Goal: Information Seeking & Learning: Learn about a topic

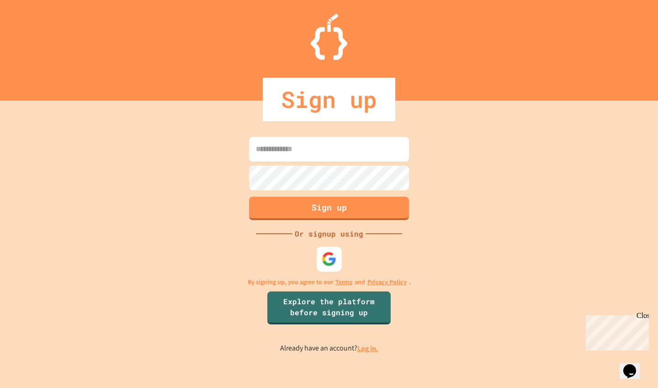
click at [332, 253] on img at bounding box center [329, 258] width 15 height 15
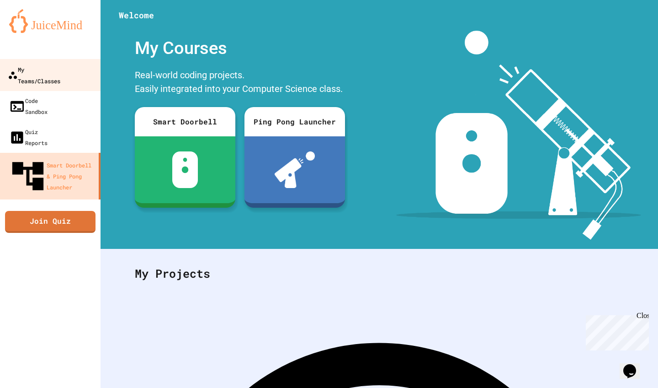
click at [60, 70] on div "My Teams/Classes" at bounding box center [34, 75] width 53 height 22
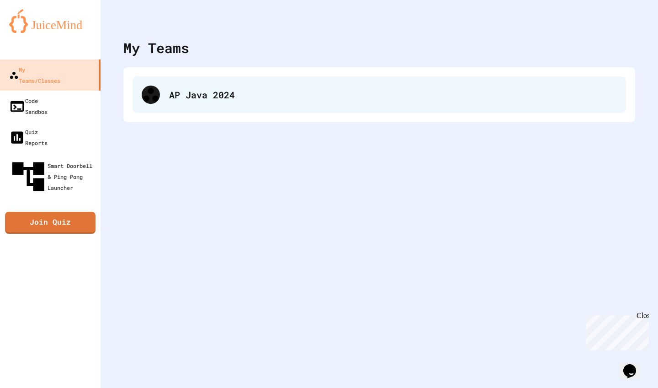
click at [251, 100] on div "AP Java 2024" at bounding box center [393, 95] width 448 height 14
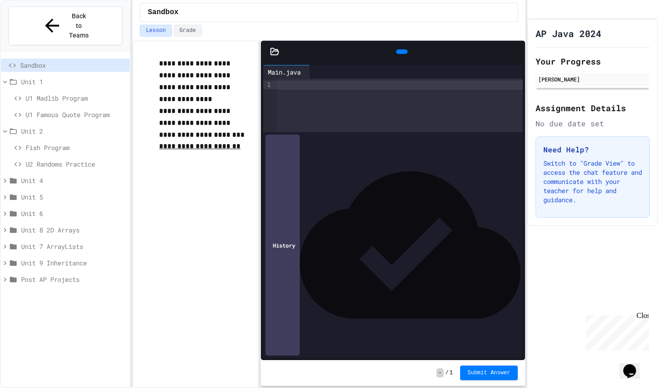
click at [90, 93] on span "U1 Madlib Program" at bounding box center [76, 98] width 101 height 10
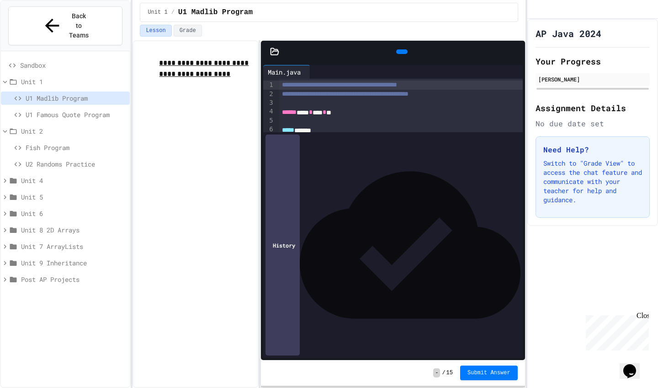
click at [644, 316] on div "Close" at bounding box center [642, 316] width 11 height 11
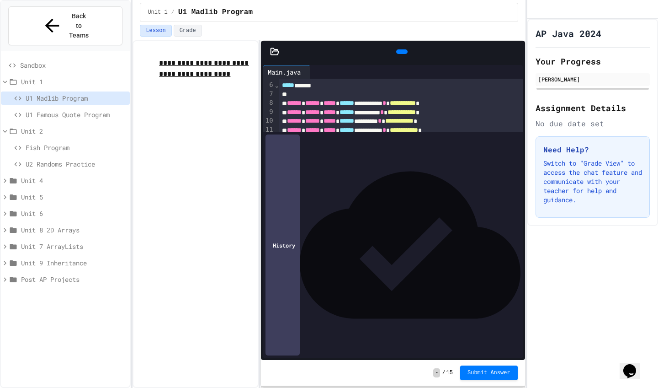
scroll to position [34, 0]
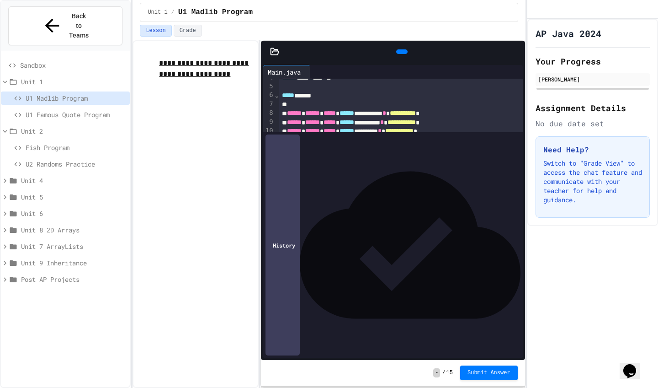
click at [66, 159] on span "U2 Randoms Practice" at bounding box center [76, 164] width 101 height 10
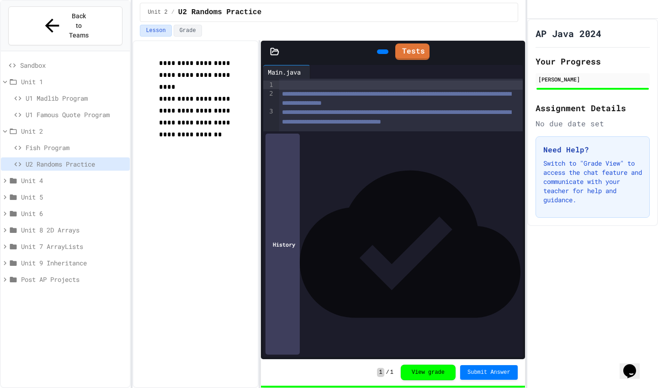
click at [63, 143] on span "Fish Program" at bounding box center [76, 148] width 101 height 10
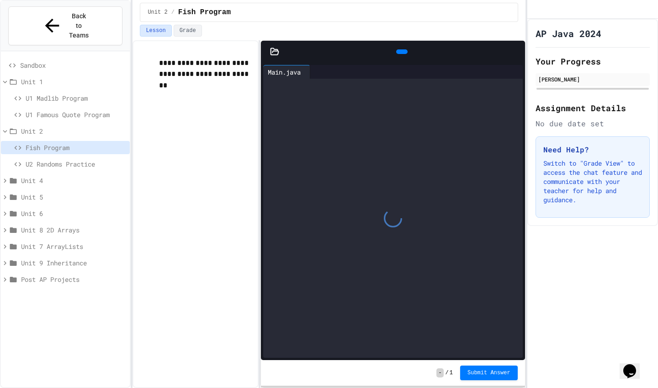
click at [58, 159] on span "U2 Randoms Practice" at bounding box center [76, 164] width 101 height 10
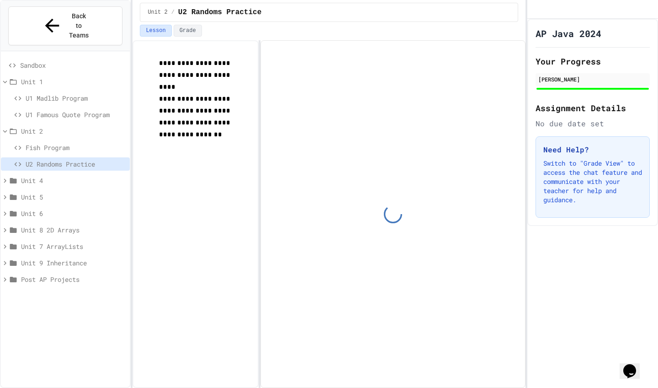
click at [7, 176] on icon at bounding box center [5, 180] width 8 height 8
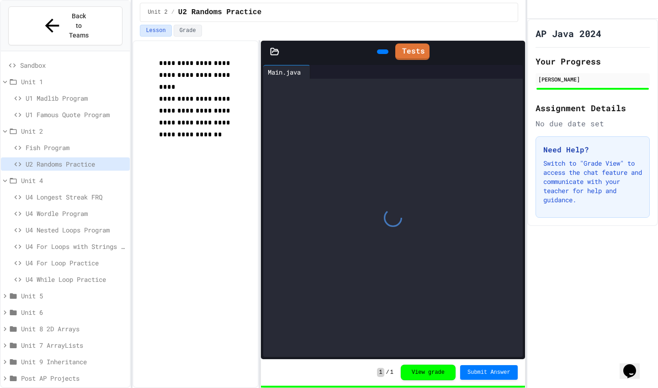
click at [52, 192] on span "U4 Longest Streak FRQ" at bounding box center [76, 197] width 101 height 10
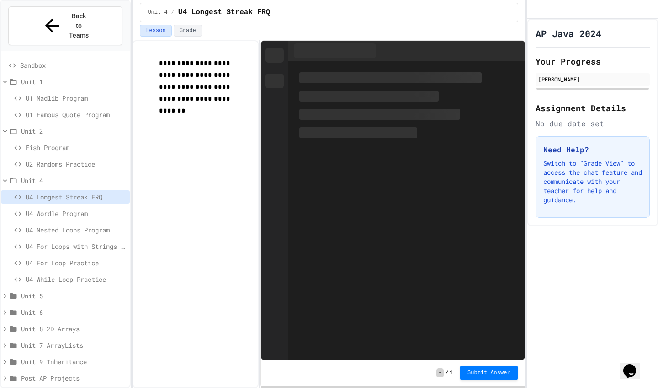
click at [72, 258] on span "U4 For Loop Practice" at bounding box center [76, 263] width 101 height 10
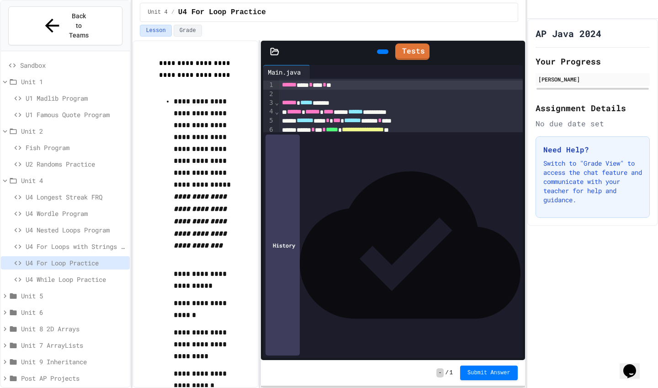
click at [107, 273] on div "U4 While Loop Practice" at bounding box center [65, 279] width 129 height 13
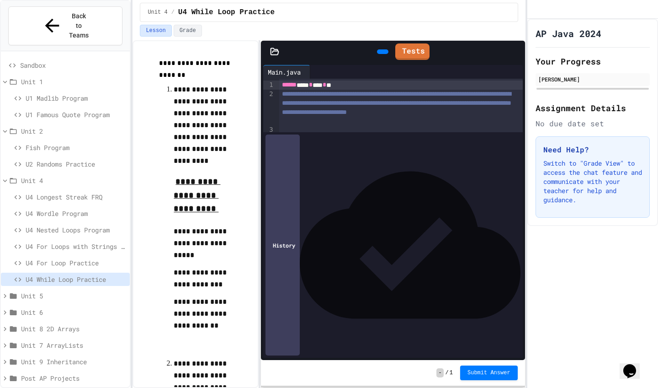
click at [81, 223] on div "U4 Nested Loops Program" at bounding box center [65, 229] width 129 height 13
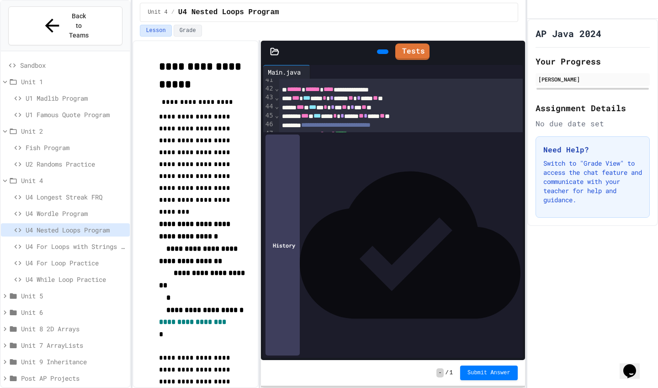
scroll to position [477, 0]
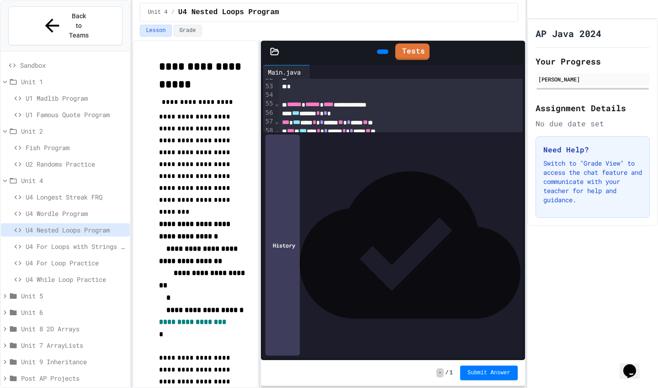
click at [382, 52] on icon at bounding box center [382, 52] width 0 height 0
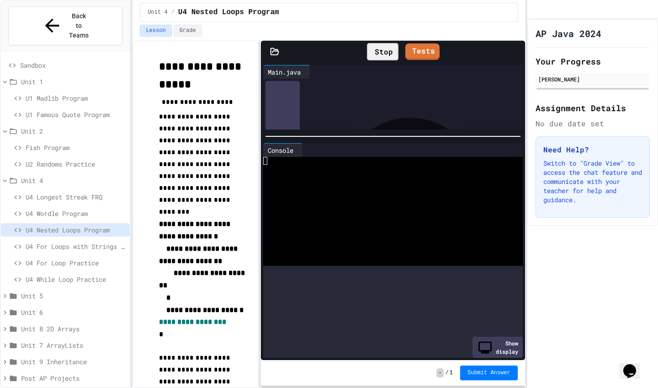
click at [376, 133] on div at bounding box center [393, 136] width 264 height 9
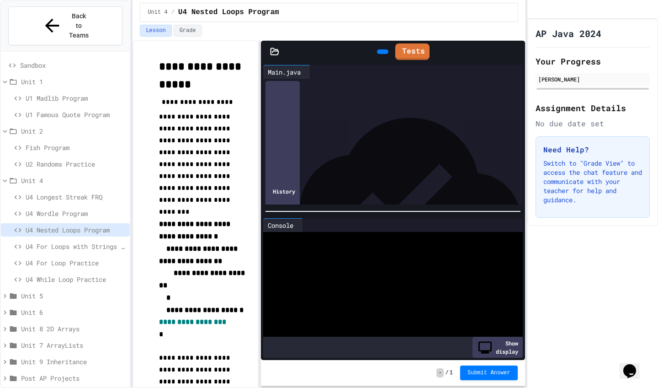
scroll to position [334, 0]
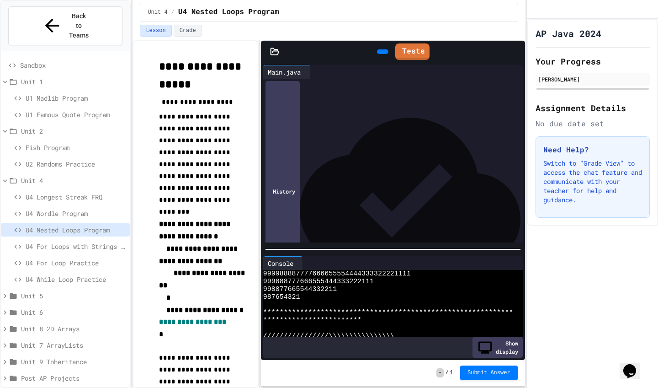
click at [391, 254] on div at bounding box center [393, 249] width 264 height 9
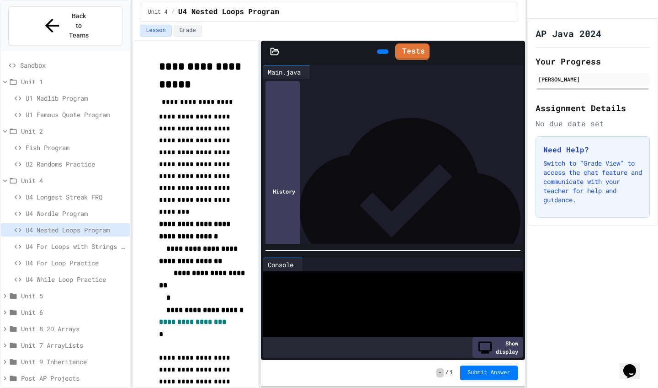
scroll to position [373, 0]
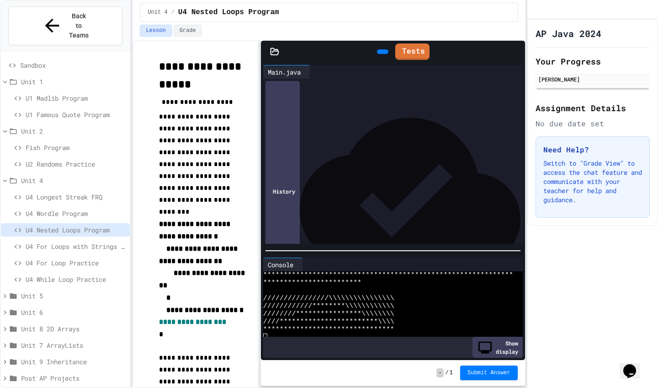
click at [84, 209] on span "U4 Wordle Program" at bounding box center [76, 214] width 101 height 10
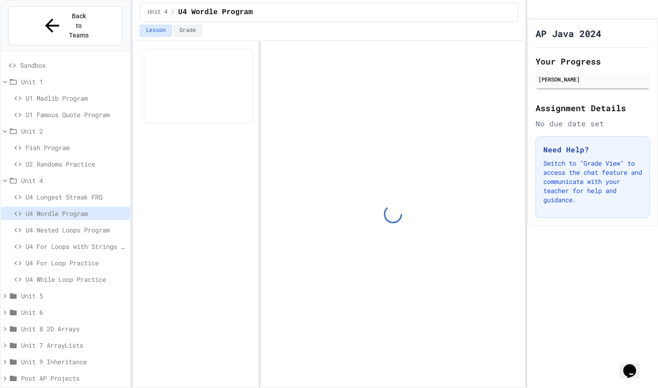
scroll to position [1409, 0]
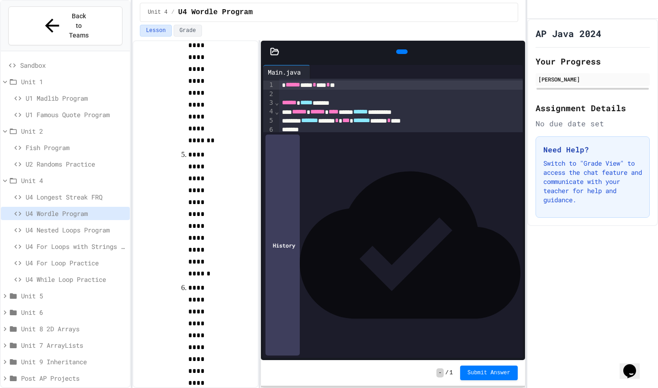
click at [271, 55] on icon at bounding box center [274, 51] width 9 height 9
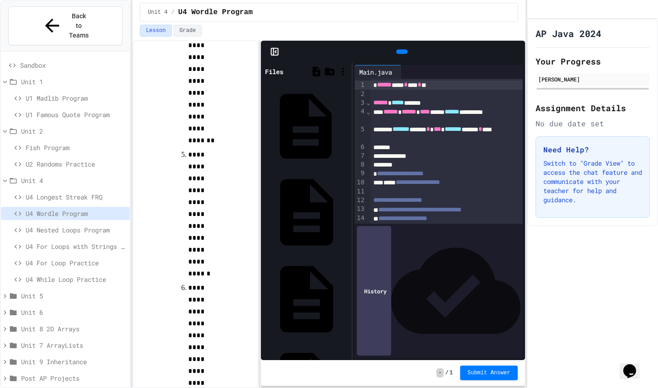
click at [347, 122] on div "Game.java" at bounding box center [347, 126] width 0 height 9
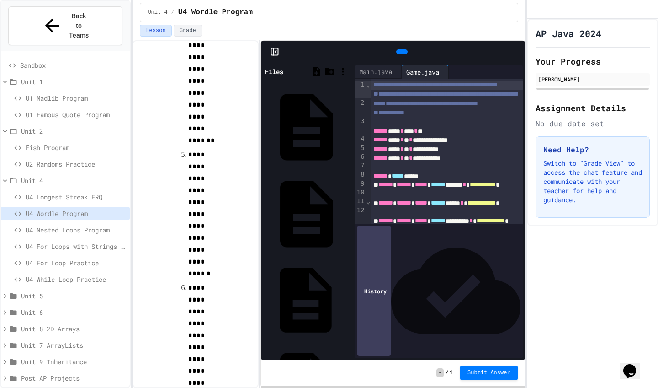
click at [347, 295] on div "Wordle.java" at bounding box center [347, 299] width 0 height 9
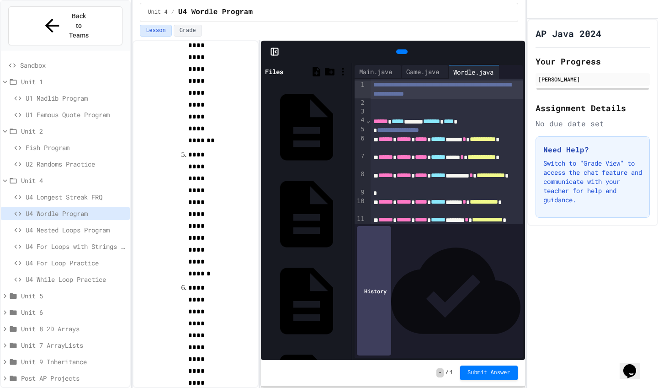
click at [347, 382] on div "words.txt" at bounding box center [347, 386] width 0 height 9
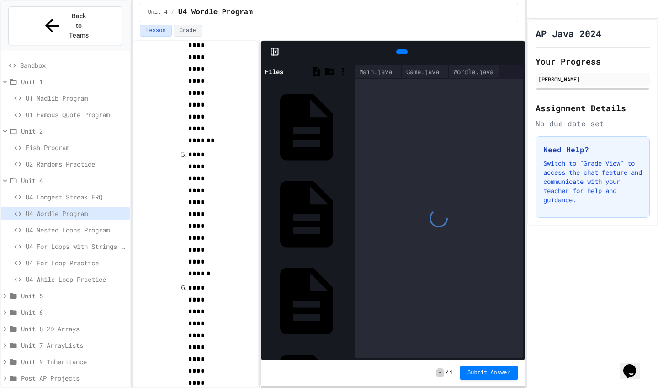
click at [271, 55] on rect at bounding box center [274, 51] width 7 height 7
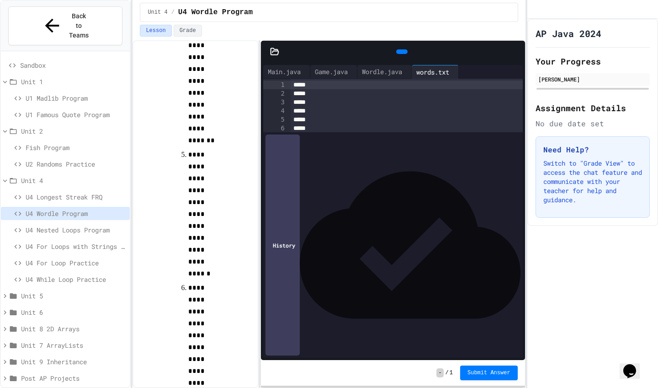
scroll to position [0, 0]
click at [346, 75] on div "Game.java" at bounding box center [331, 72] width 42 height 10
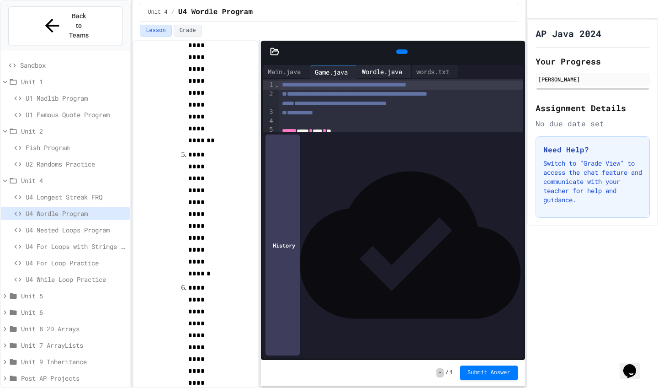
click at [406, 73] on div "Wordle.java" at bounding box center [382, 72] width 49 height 10
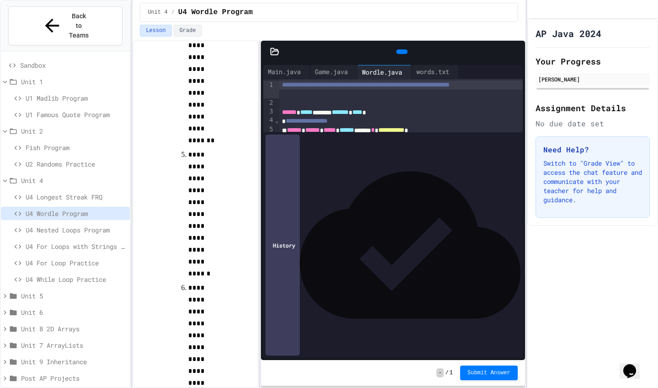
click at [293, 77] on div "Main.java" at bounding box center [286, 72] width 47 height 14
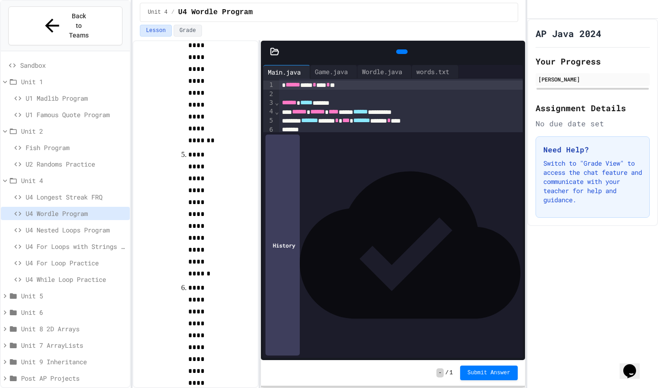
click at [403, 50] on div at bounding box center [401, 51] width 11 height 5
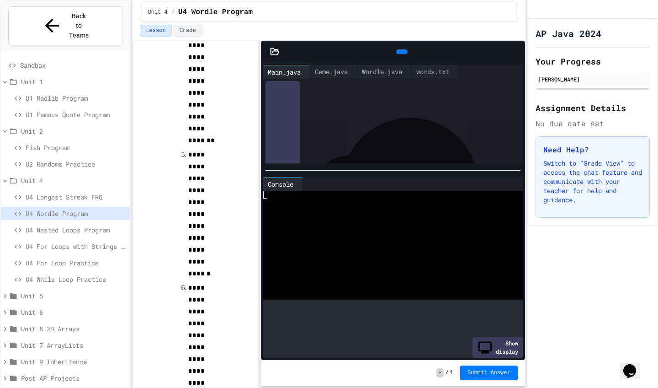
click at [397, 166] on div at bounding box center [393, 170] width 264 height 9
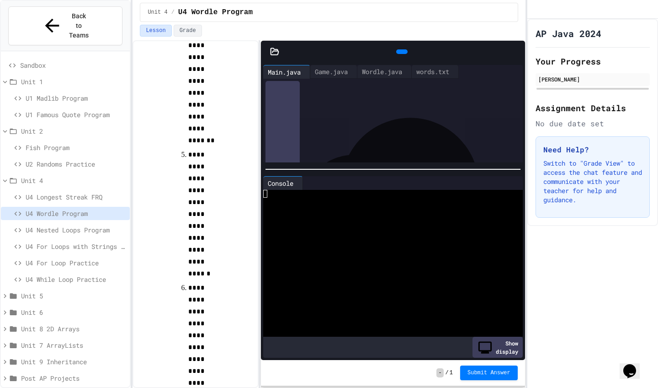
click at [405, 54] on icon at bounding box center [407, 57] width 5 height 6
click at [347, 74] on div "Game.java" at bounding box center [331, 72] width 42 height 10
click at [401, 52] on icon at bounding box center [401, 52] width 0 height 0
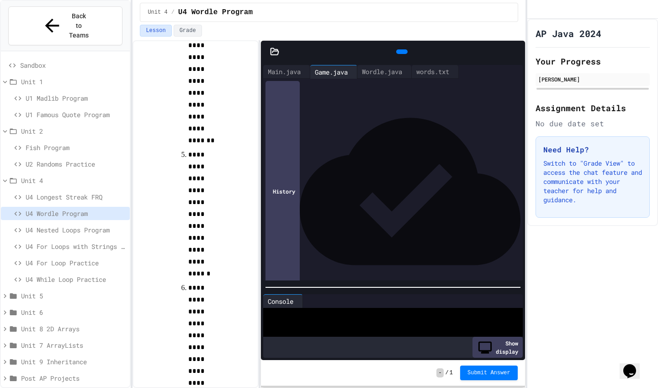
click at [394, 290] on div at bounding box center [393, 287] width 264 height 9
click at [99, 192] on span "U4 Longest Streak FRQ" at bounding box center [76, 197] width 101 height 10
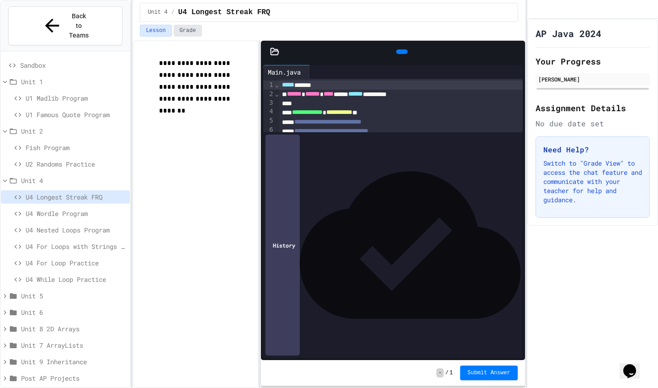
click at [195, 28] on button "Grade" at bounding box center [188, 31] width 28 height 12
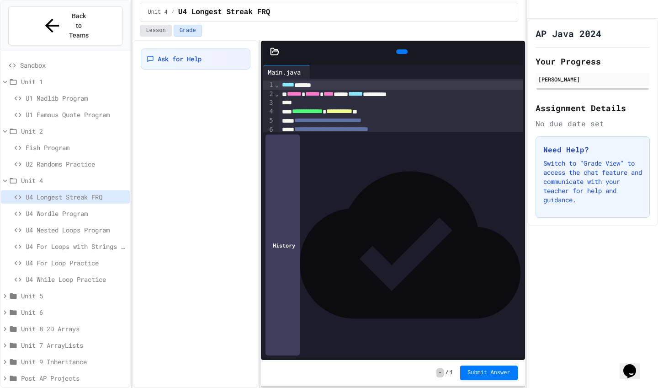
click at [162, 29] on button "Lesson" at bounding box center [156, 31] width 32 height 12
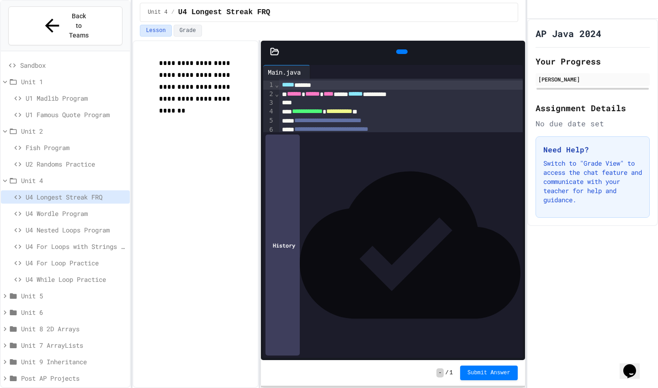
click at [84, 93] on span "U1 Madlib Program" at bounding box center [76, 98] width 101 height 10
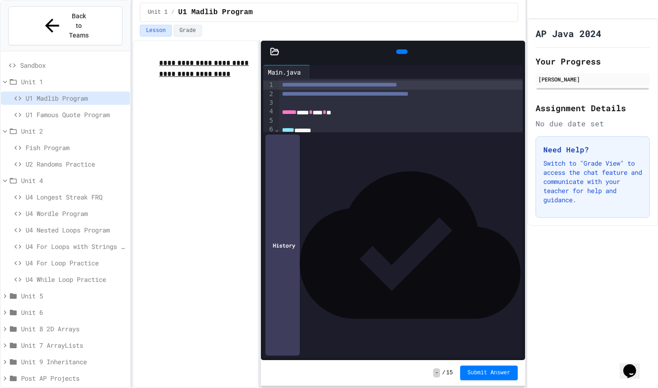
click at [276, 44] on div at bounding box center [393, 52] width 264 height 22
click at [275, 52] on icon at bounding box center [274, 51] width 9 height 9
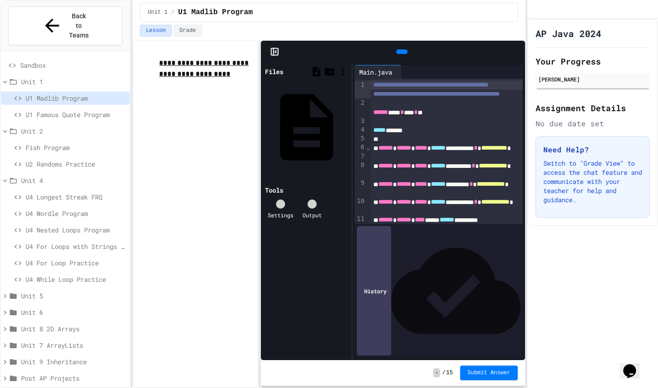
click at [273, 51] on icon at bounding box center [273, 51] width 0 height 7
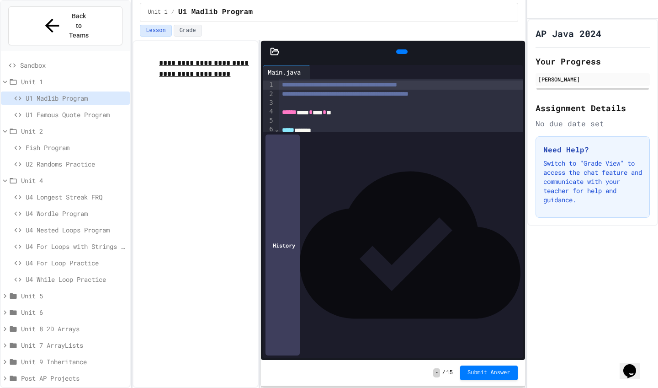
click at [85, 110] on span "U1 Famous Quote Program" at bounding box center [76, 115] width 101 height 10
